Goal: Task Accomplishment & Management: Use online tool/utility

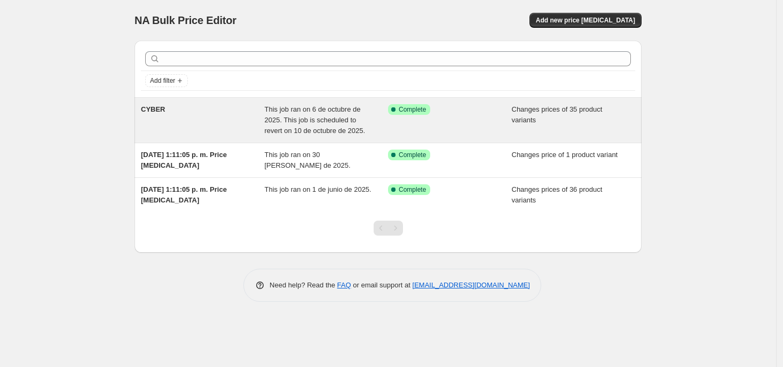
click at [151, 110] on span "CYBER" at bounding box center [153, 109] width 25 height 8
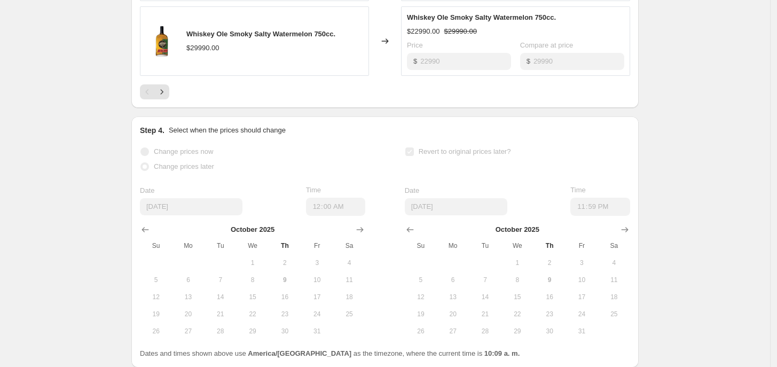
scroll to position [833, 0]
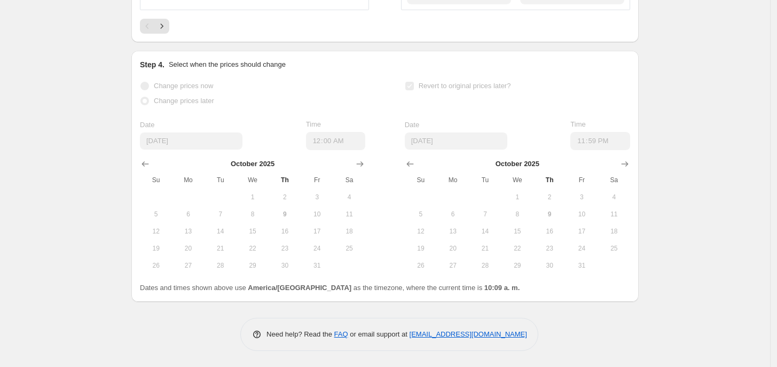
click at [464, 255] on button "20" at bounding box center [453, 248] width 32 height 17
click at [456, 249] on span "20" at bounding box center [452, 248] width 23 height 9
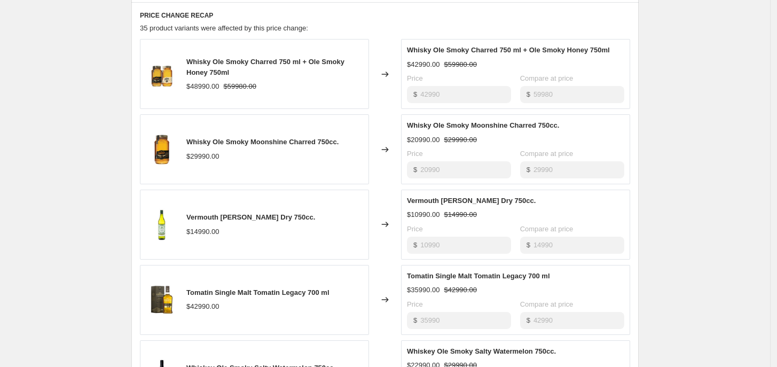
scroll to position [0, 0]
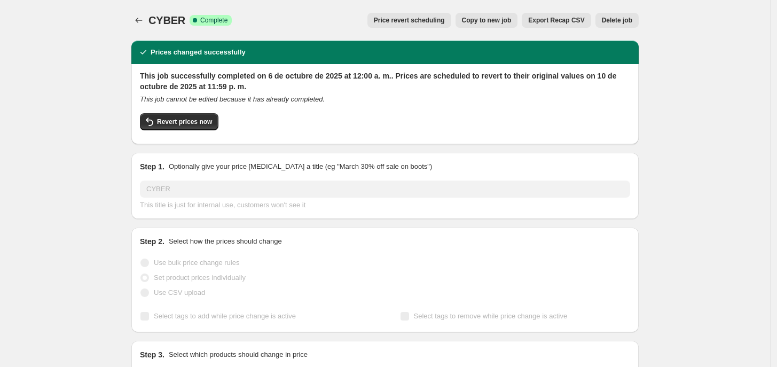
click at [406, 27] on button "Price revert scheduling" at bounding box center [409, 20] width 84 height 15
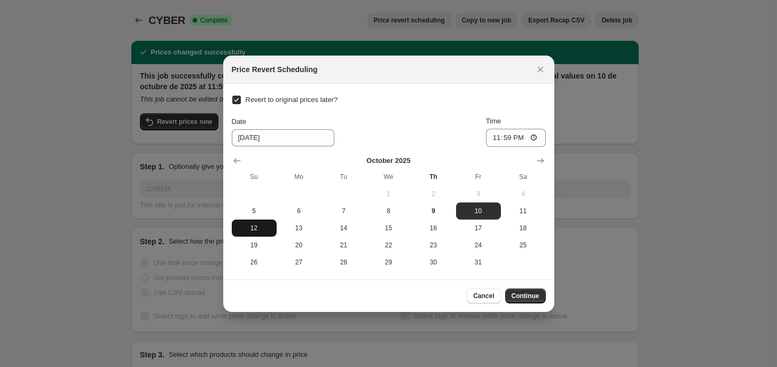
click at [258, 233] on button "12" at bounding box center [254, 227] width 45 height 17
type input "[DATE]"
click at [518, 293] on span "Continue" at bounding box center [525, 295] width 28 height 9
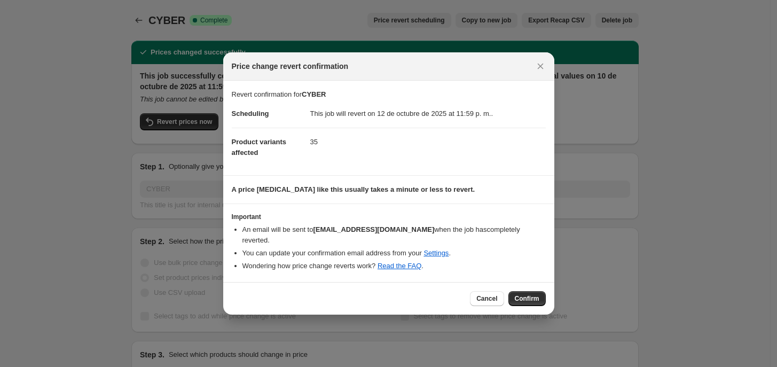
click at [518, 294] on span "Confirm" at bounding box center [527, 298] width 25 height 9
